Goal: Transaction & Acquisition: Book appointment/travel/reservation

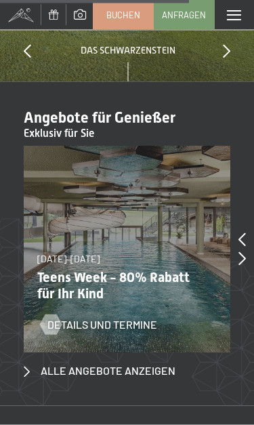
scroll to position [3566, 0]
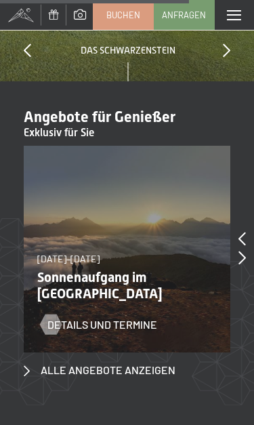
click at [151, 362] on span "Alle Angebote anzeigen" at bounding box center [108, 369] width 135 height 15
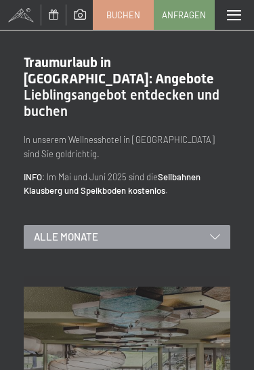
click at [215, 234] on icon at bounding box center [215, 236] width 10 height 5
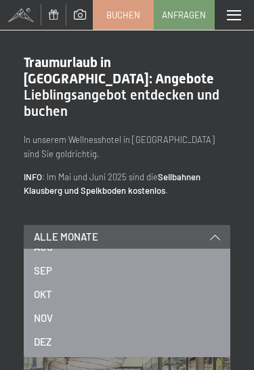
scroll to position [183, 0]
click at [43, 287] on span "OKT" at bounding box center [43, 294] width 18 height 14
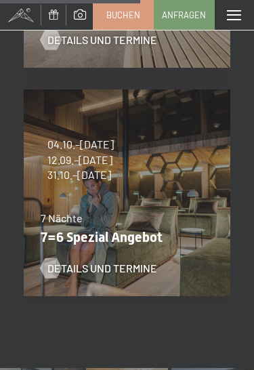
scroll to position [880, 0]
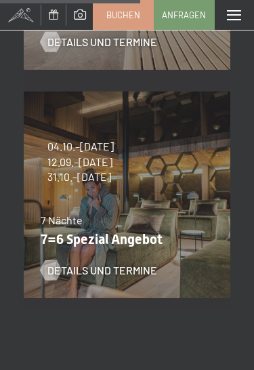
click at [134, 263] on span "Details und Termine" at bounding box center [102, 270] width 110 height 15
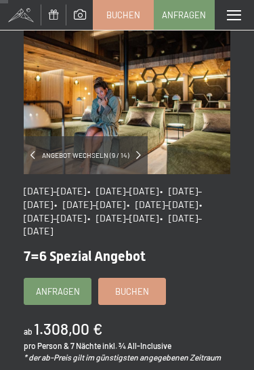
scroll to position [61, 0]
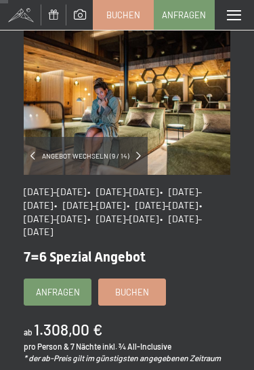
click at [156, 286] on link "Buchen" at bounding box center [132, 292] width 66 height 26
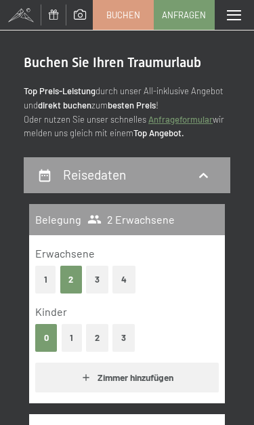
select select "2025-10-01"
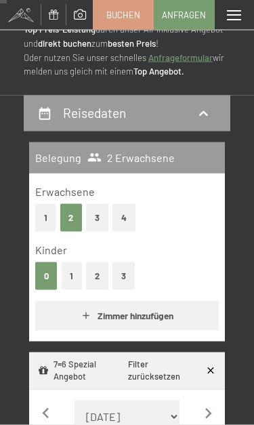
select select "2025-10-01"
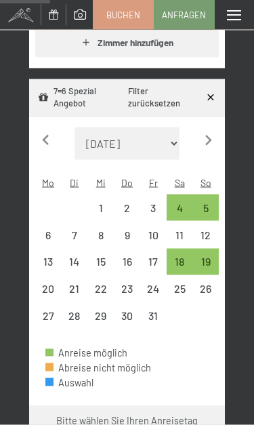
scroll to position [352, 0]
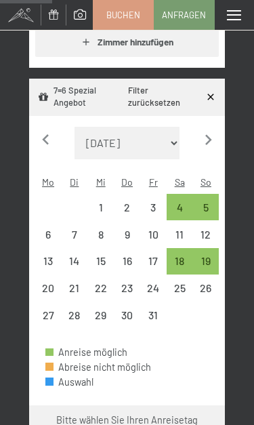
click at [207, 255] on div "19" at bounding box center [206, 267] width 24 height 24
select select "2025-10-01"
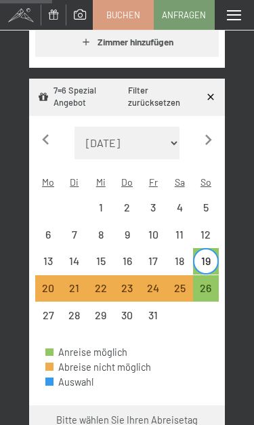
click at [212, 283] on div "26" at bounding box center [206, 295] width 24 height 24
select select "2025-10-01"
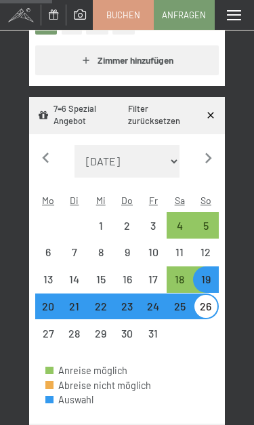
select select "2025-10-01"
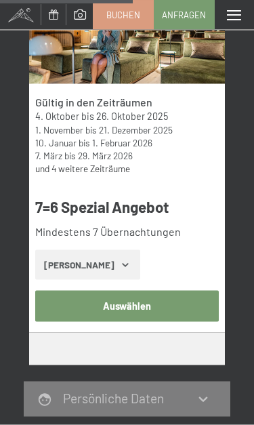
scroll to position [945, 0]
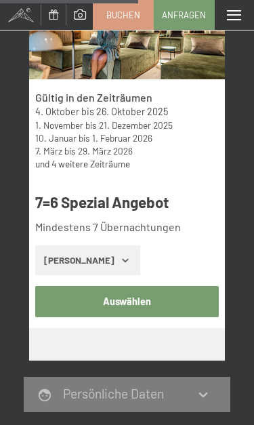
click at [120, 255] on icon "button" at bounding box center [125, 260] width 11 height 11
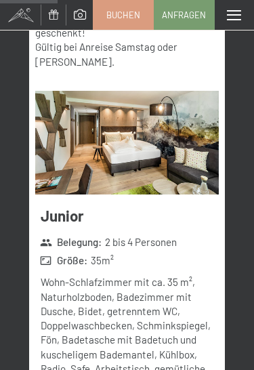
scroll to position [1287, 0]
